Goal: Communication & Community: Answer question/provide support

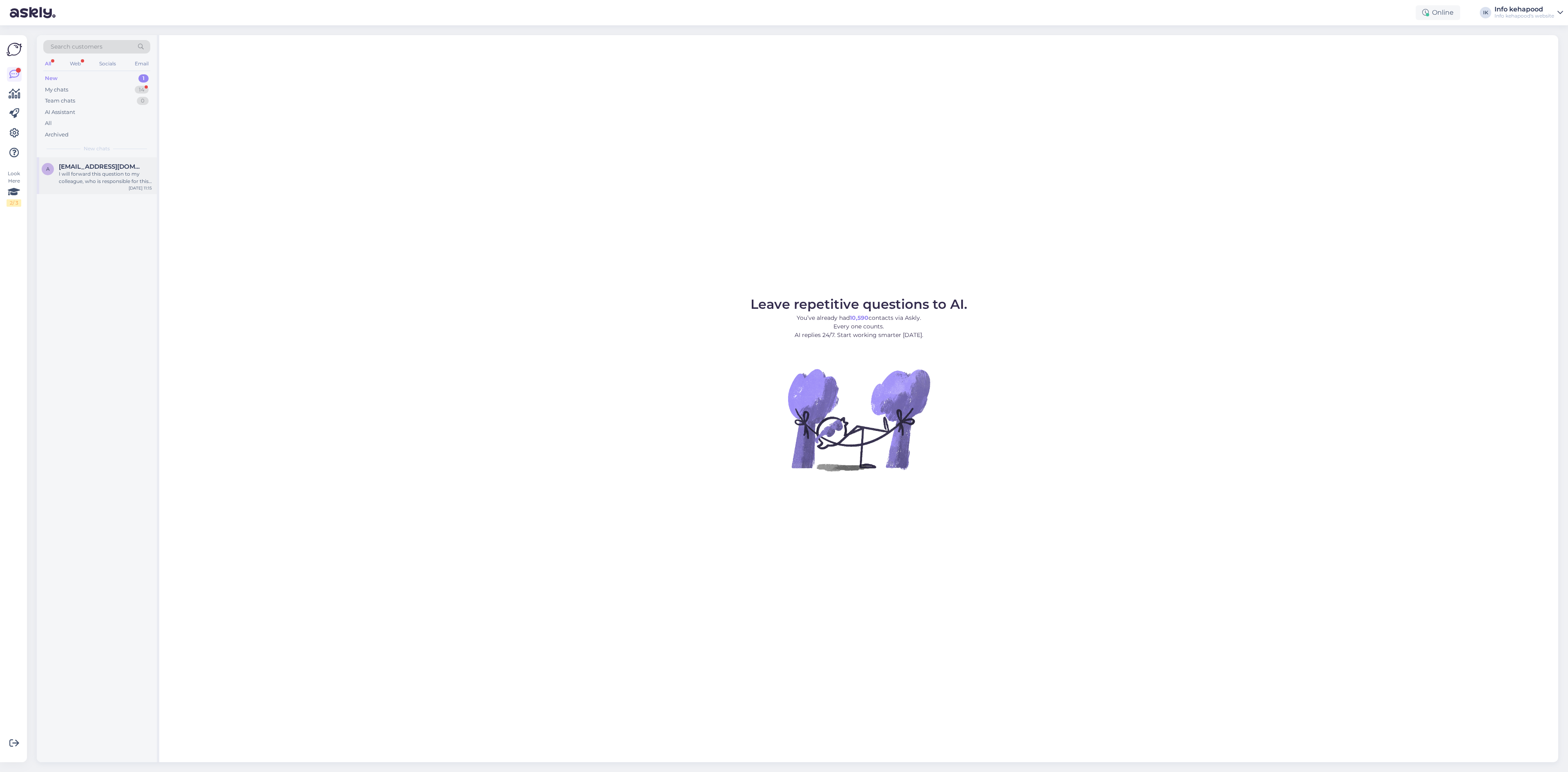
click at [103, 170] on div "I will forward this question to my colleague, who is responsible for this. The …" at bounding box center [105, 178] width 93 height 15
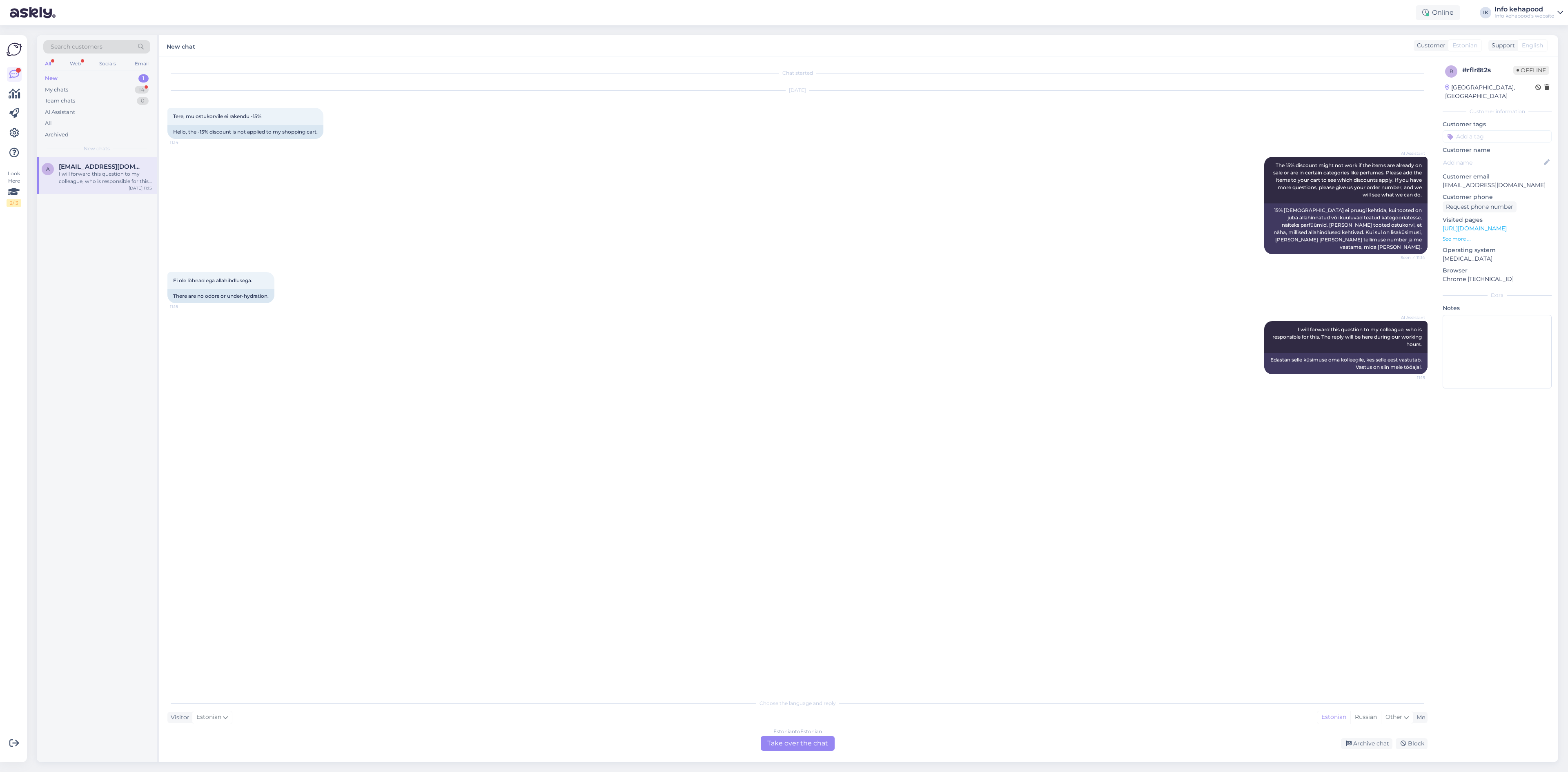
drag, startPoint x: 771, startPoint y: 732, endPoint x: 766, endPoint y: 738, distance: 7.8
click at [766, 738] on div "Choose the language and reply Visitor Estonian Me Estonian Russian Other Estoni…" at bounding box center [797, 723] width 1260 height 56
click at [779, 737] on div "Estonian to Estonian Take over the chat" at bounding box center [797, 743] width 74 height 15
click at [603, 745] on div "Private note Send" at bounding box center [797, 750] width 1260 height 15
click at [602, 746] on div "Private note Send" at bounding box center [797, 750] width 1260 height 15
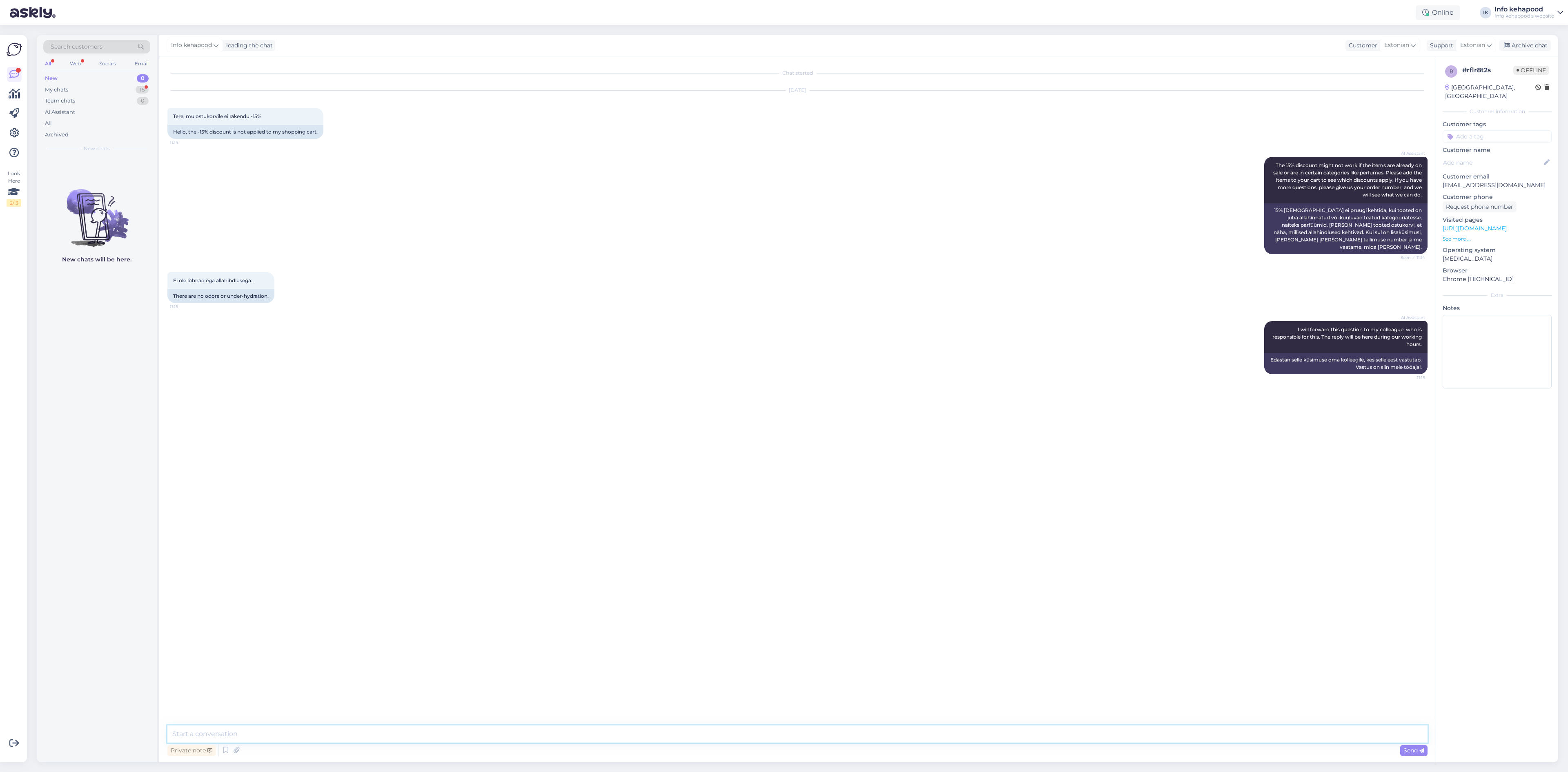
click at [624, 741] on textarea at bounding box center [797, 734] width 1260 height 17
type textarea "Tere! Palume screenshotti/kuvatõmmist"
click at [85, 93] on div "My chats 15" at bounding box center [97, 89] width 107 height 12
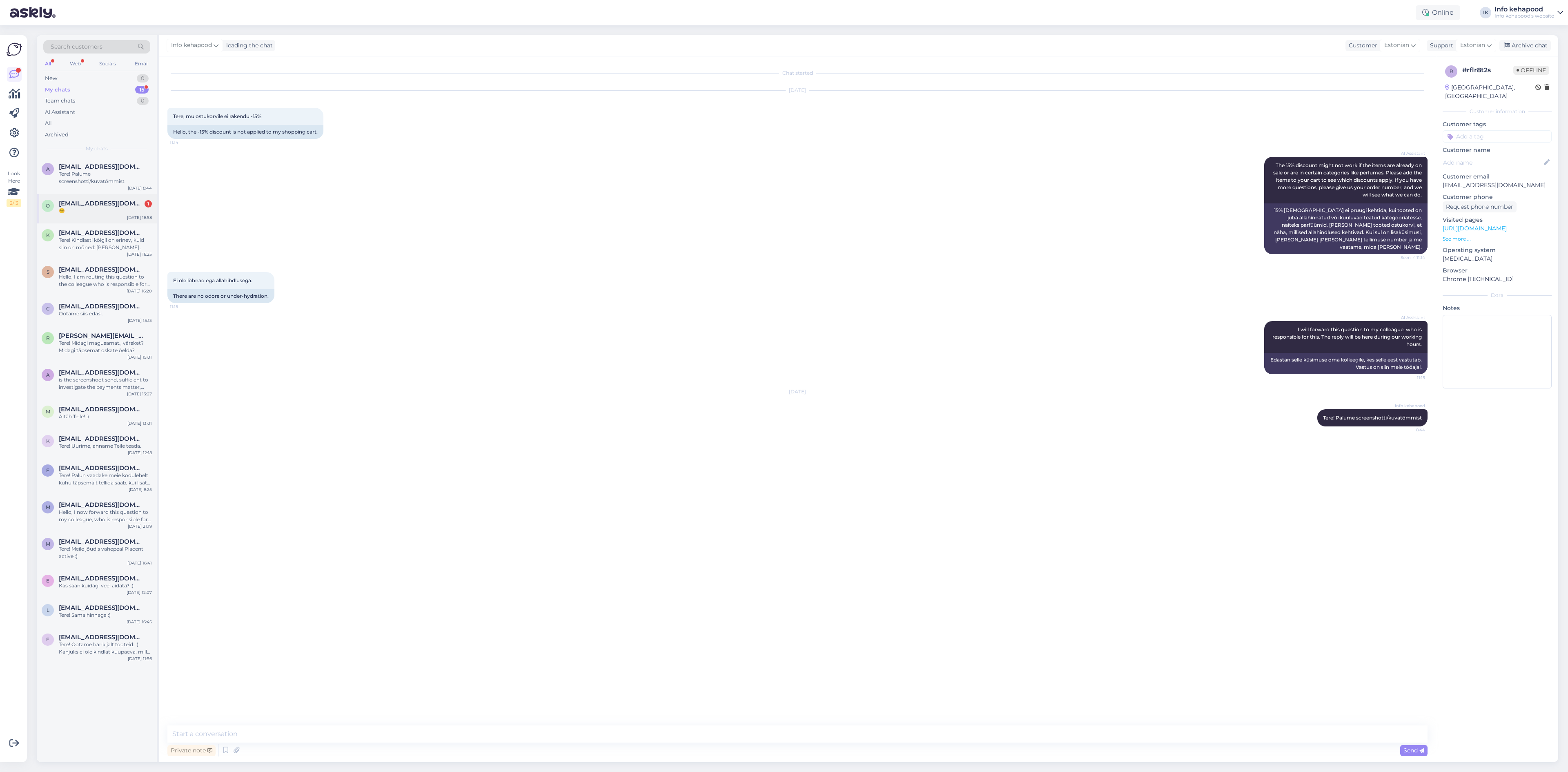
click at [101, 211] on div "☺️" at bounding box center [105, 211] width 93 height 7
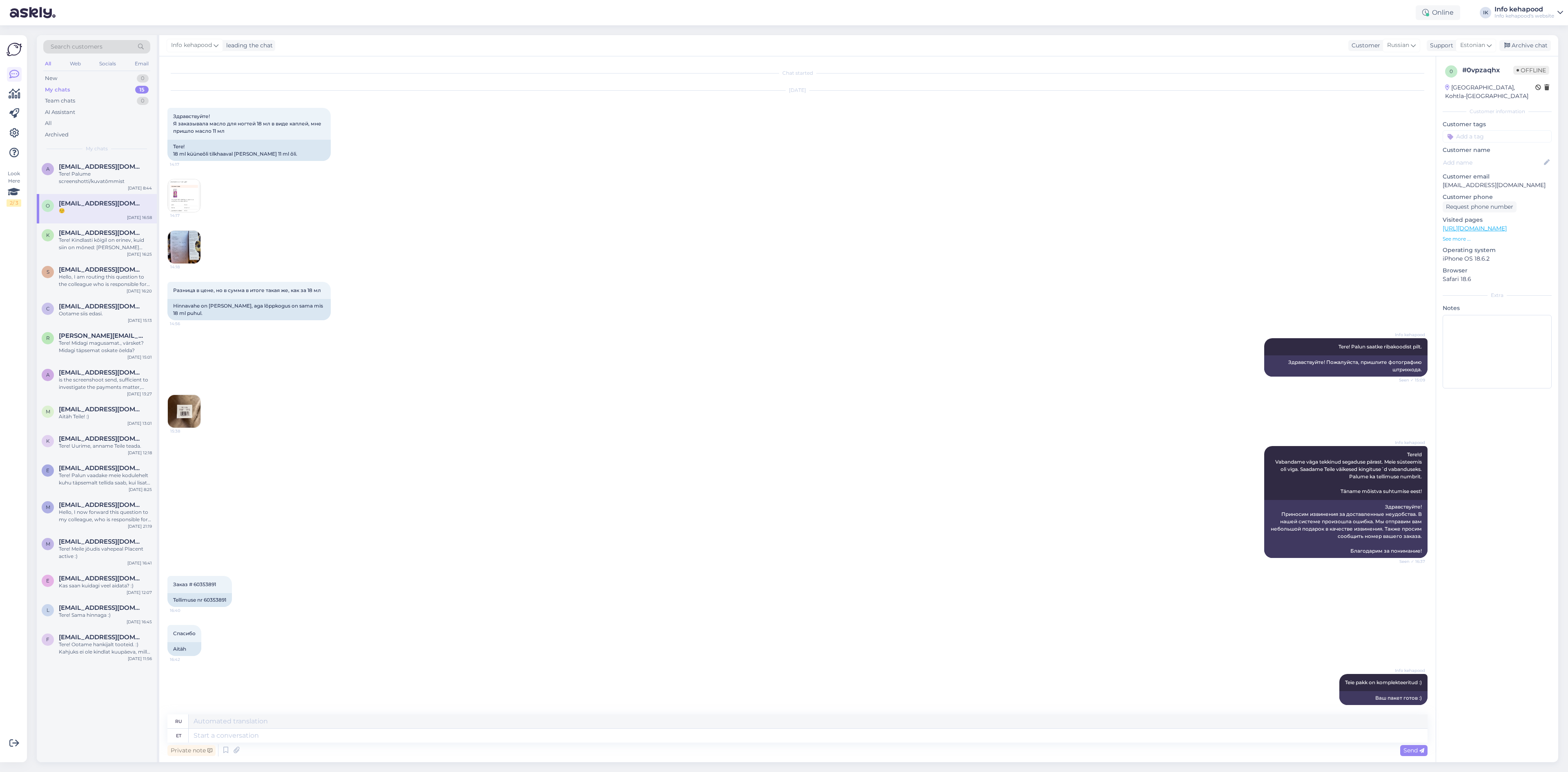
scroll to position [237, 0]
